Goal: Check status: Check status

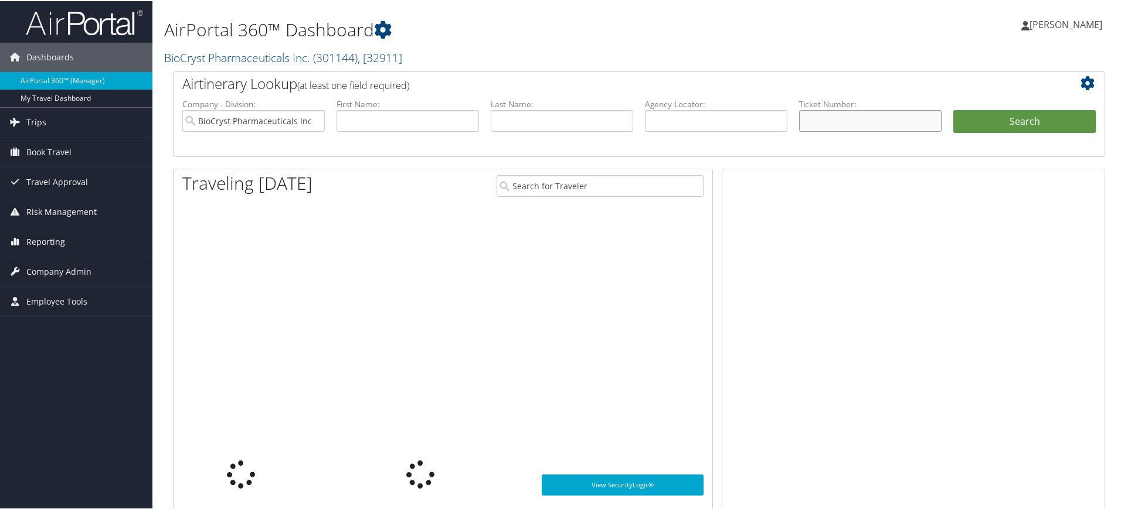
click at [839, 117] on input "text" at bounding box center [870, 120] width 142 height 22
paste input "8900897847570"
type input "8900897847570"
click at [1033, 118] on button "Search" at bounding box center [1024, 120] width 142 height 23
